Goal: Ask a question

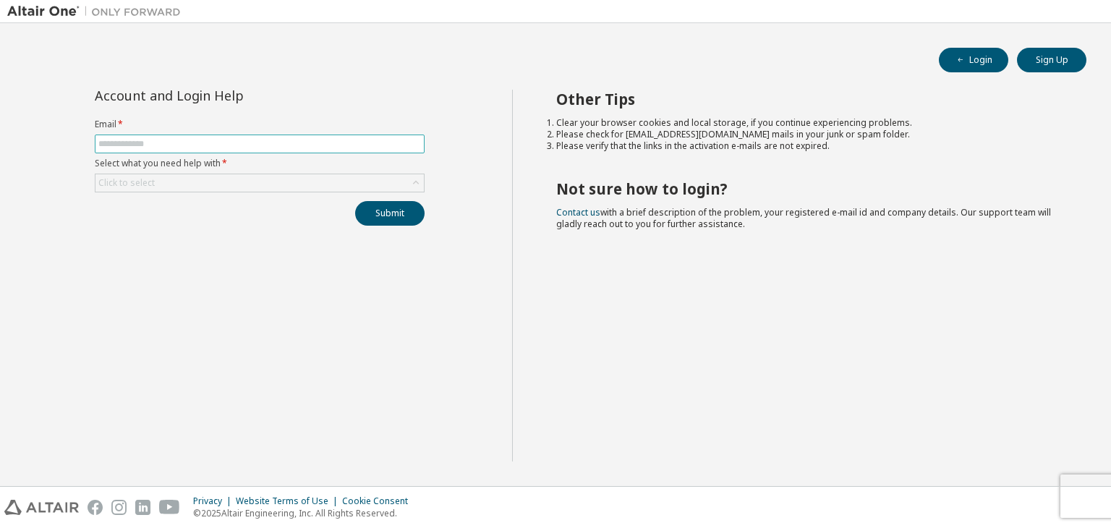
click at [243, 142] on input "text" at bounding box center [259, 144] width 323 height 12
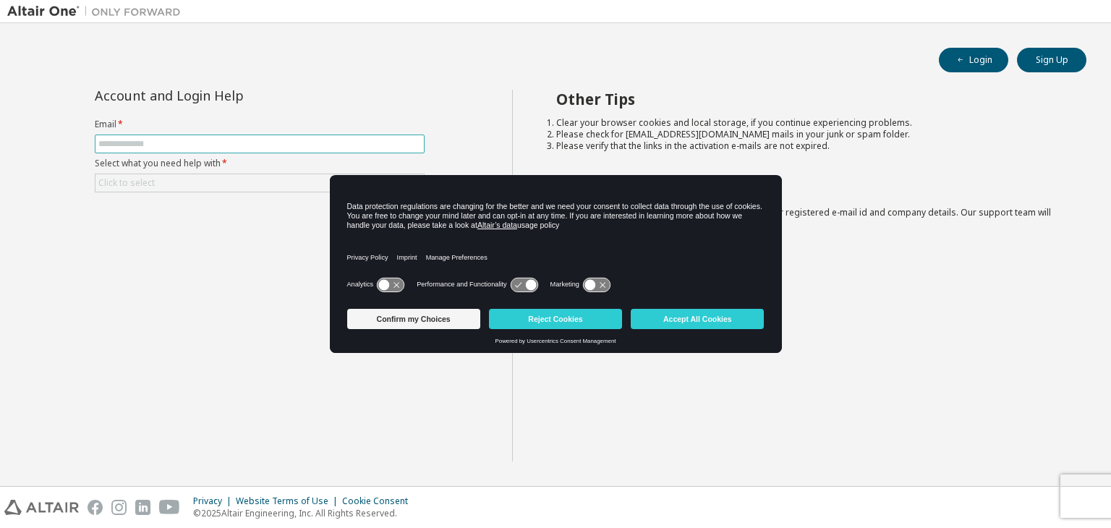
click at [243, 142] on input "text" at bounding box center [259, 144] width 323 height 12
click at [671, 322] on button "Accept All Cookies" at bounding box center [697, 319] width 133 height 20
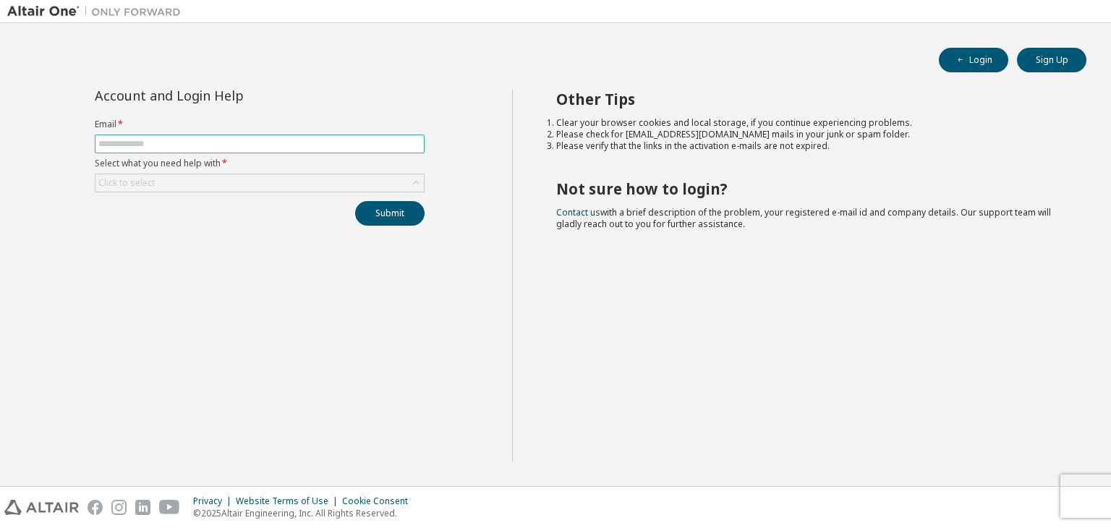
click at [260, 145] on input "text" at bounding box center [259, 144] width 323 height 12
type input "**********"
click at [178, 182] on div "Click to select" at bounding box center [259, 182] width 328 height 17
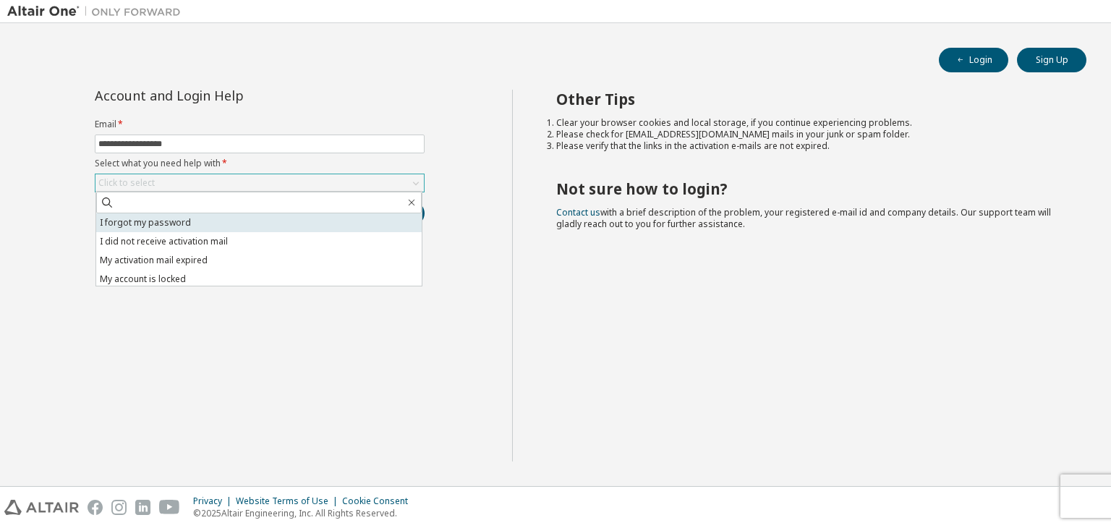
click at [173, 230] on li "I forgot my password" at bounding box center [258, 222] width 325 height 19
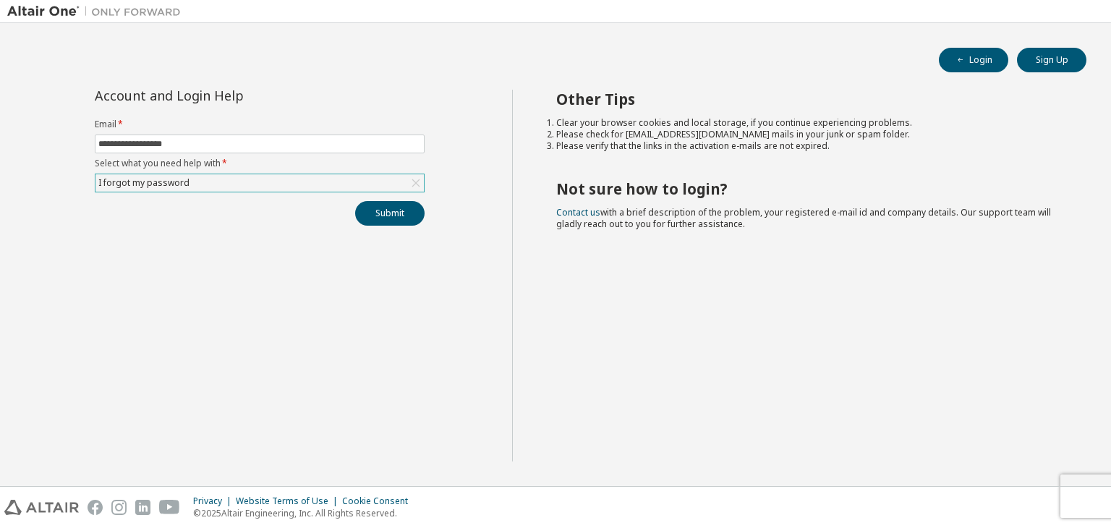
click at [249, 188] on div "I forgot my password" at bounding box center [259, 182] width 328 height 17
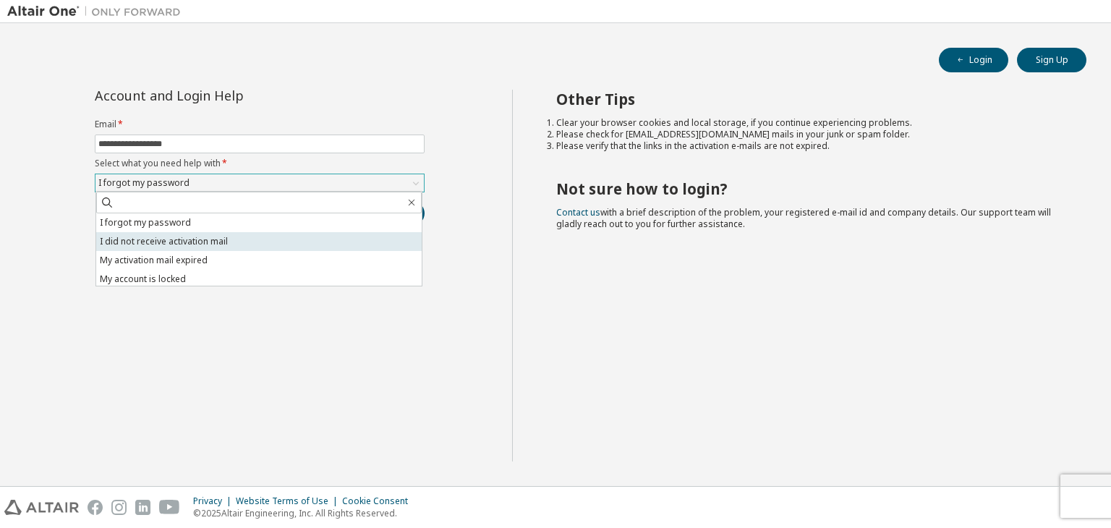
click at [191, 237] on li "I did not receive activation mail" at bounding box center [258, 241] width 325 height 19
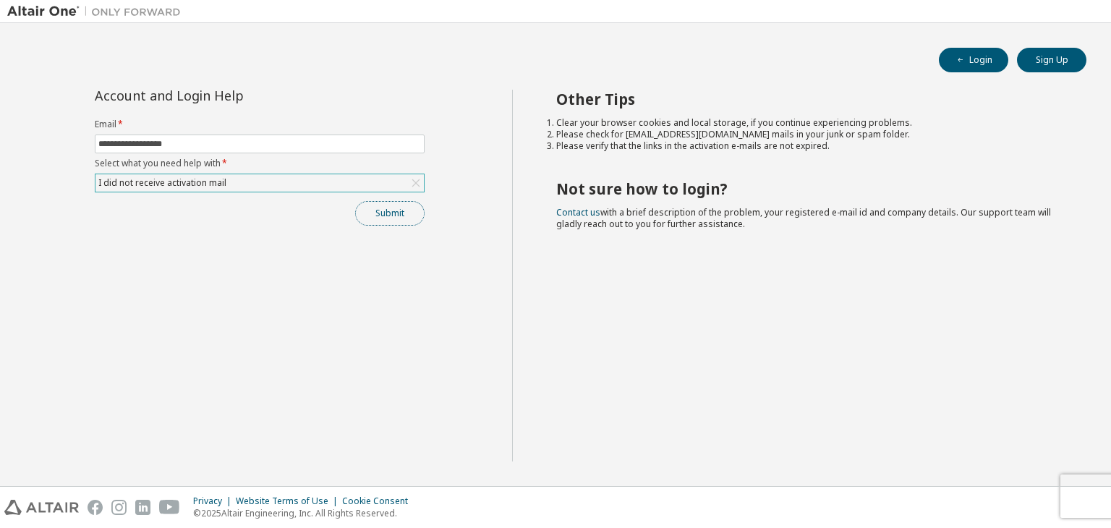
click at [405, 212] on button "Submit" at bounding box center [389, 213] width 69 height 25
